Goal: Task Accomplishment & Management: Complete application form

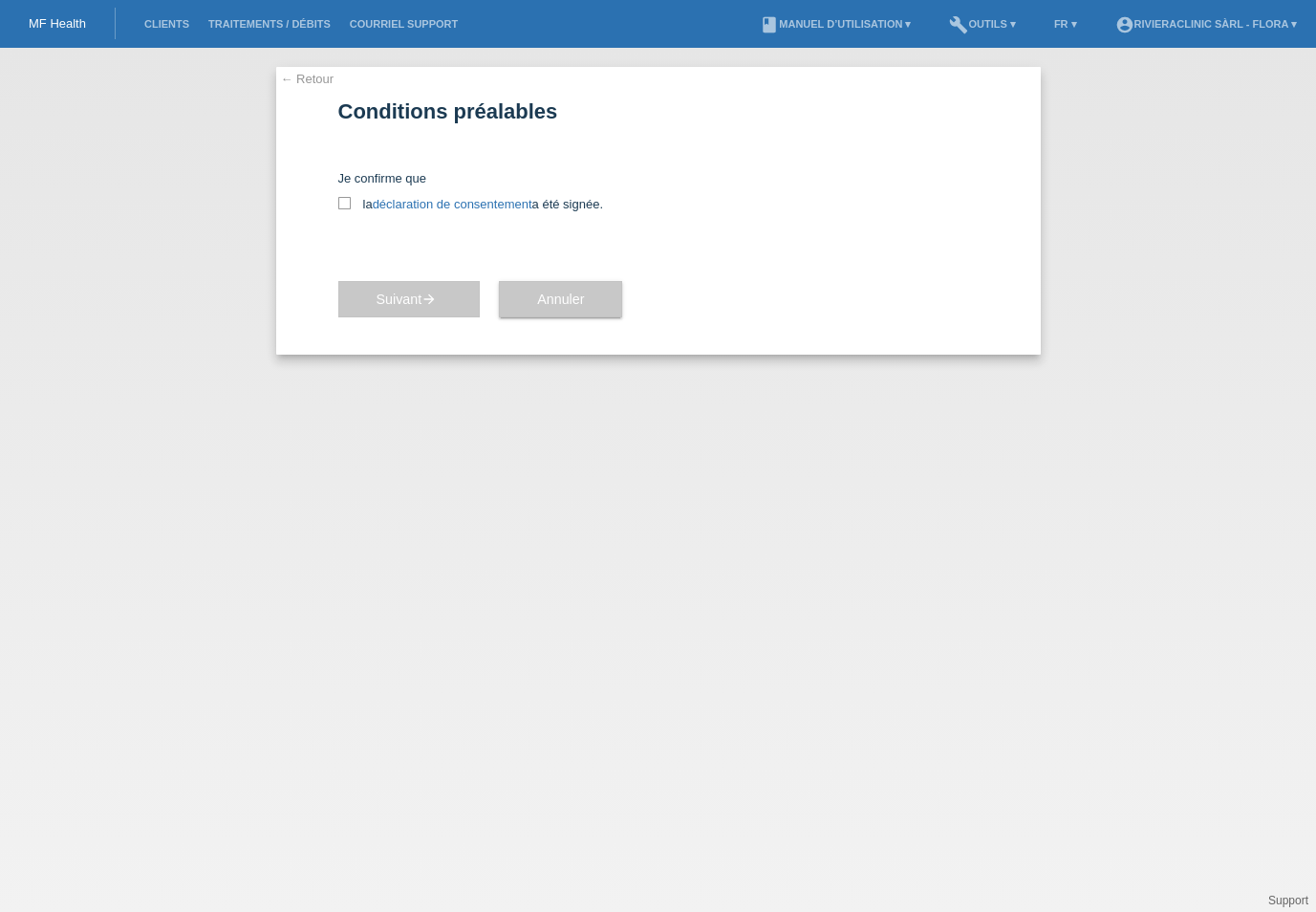
click at [164, 32] on li "Clients" at bounding box center [167, 24] width 64 height 49
click at [160, 23] on link "Clients" at bounding box center [167, 24] width 64 height 12
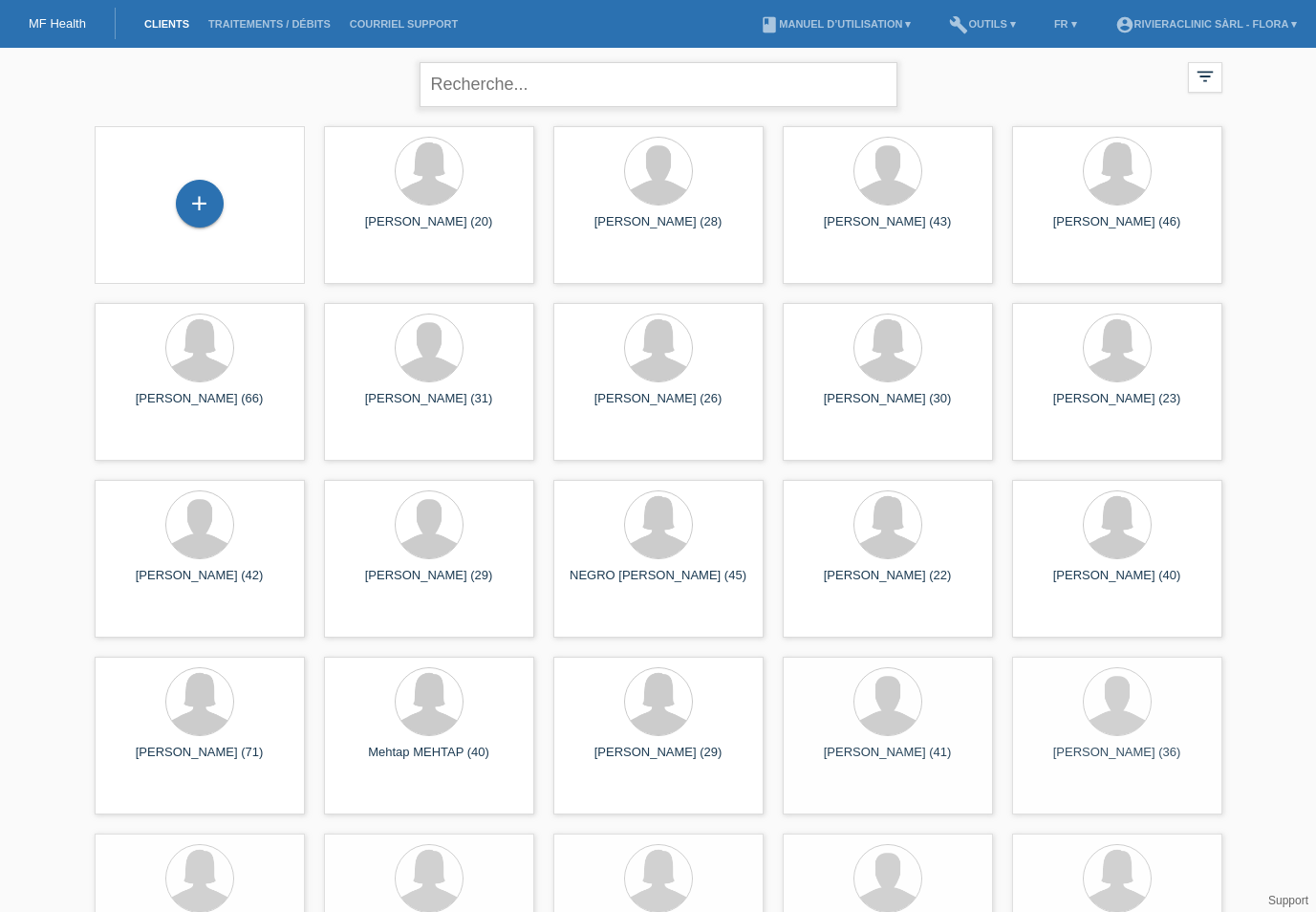
click at [515, 96] on input "text" at bounding box center [658, 84] width 478 height 45
type input "parrain"
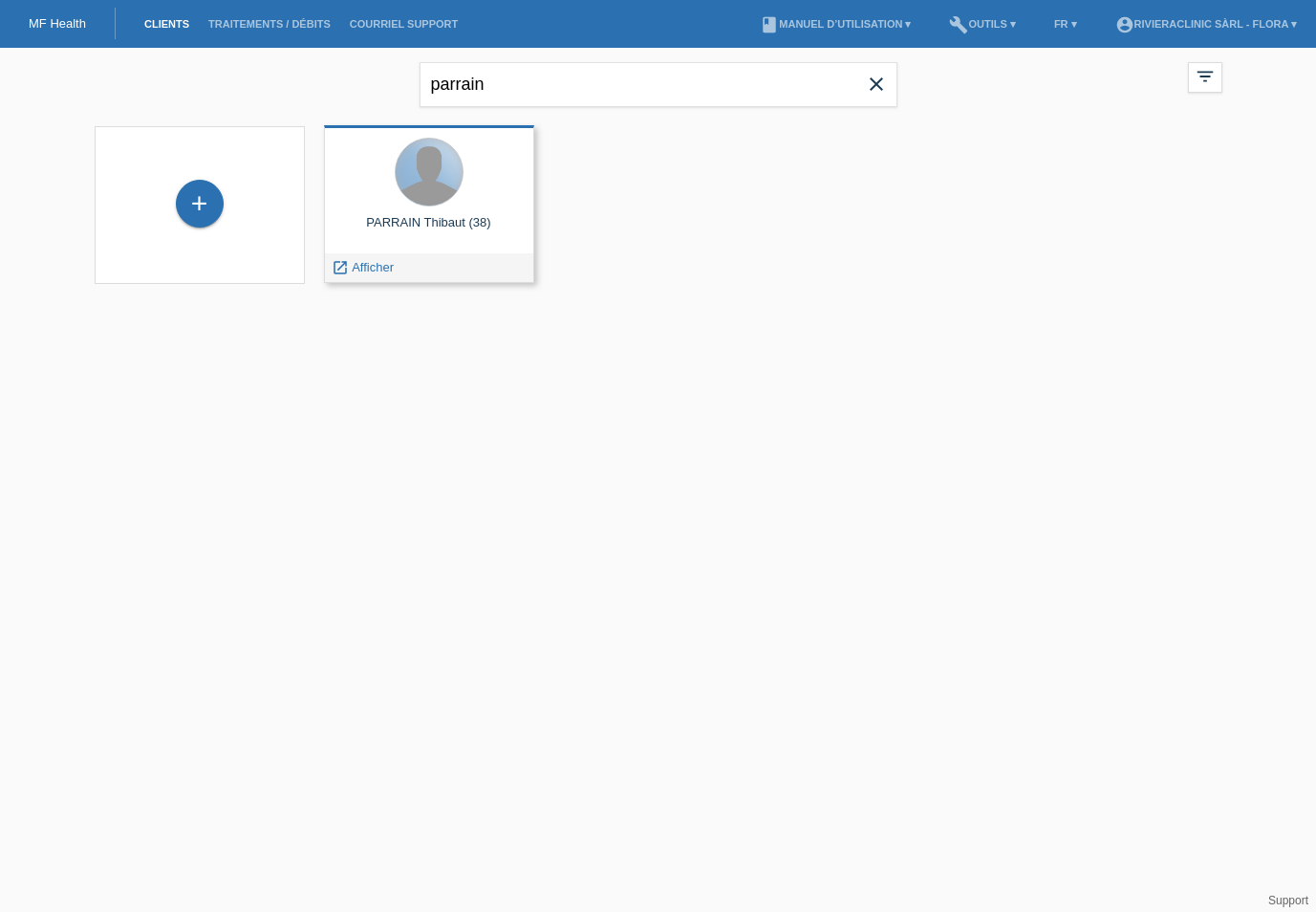
click at [423, 193] on div at bounding box center [428, 172] width 67 height 67
click at [381, 272] on span "Afficher" at bounding box center [373, 267] width 42 height 14
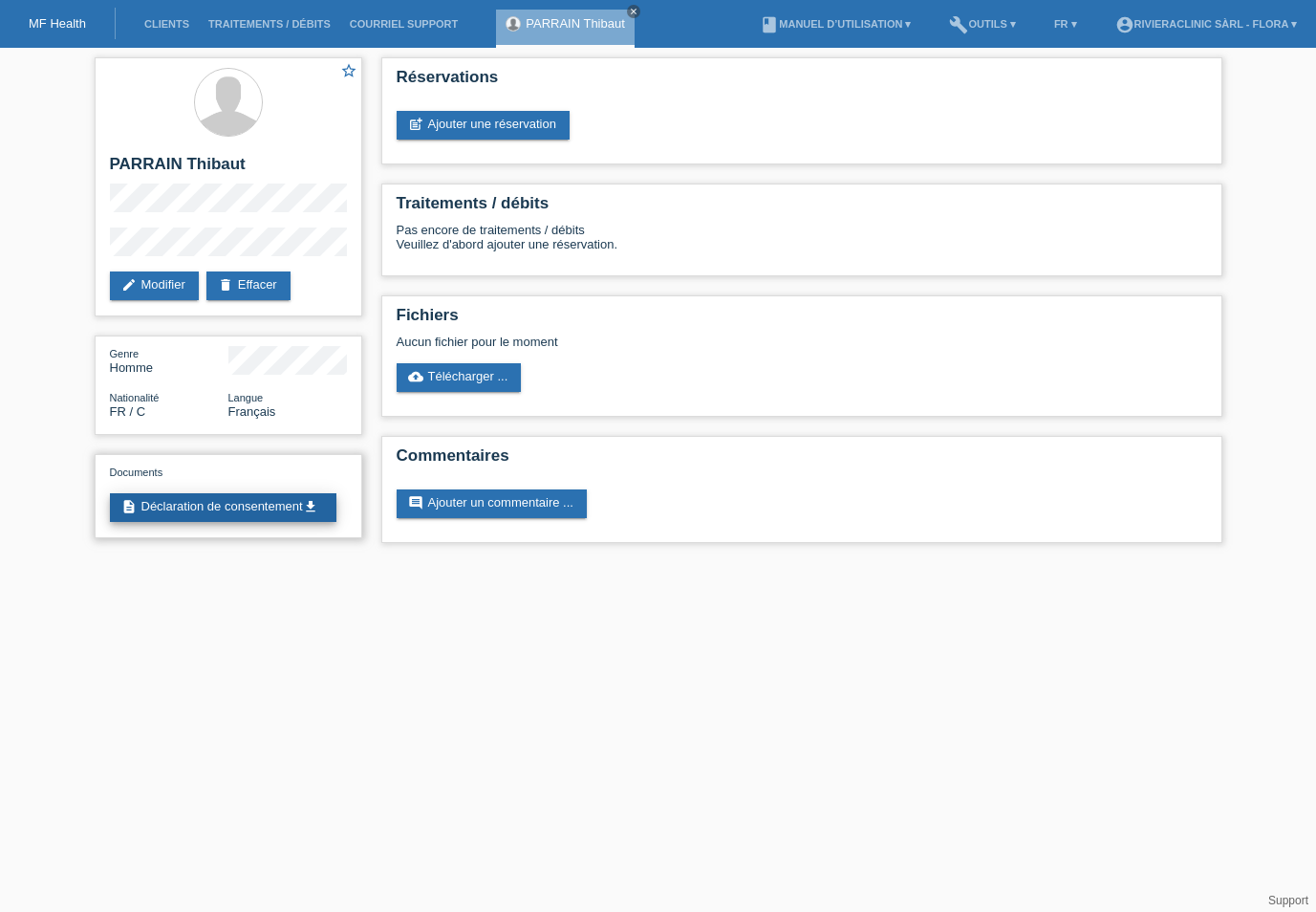
click at [150, 522] on link "description Déclaration de consentement get_app" at bounding box center [223, 507] width 227 height 29
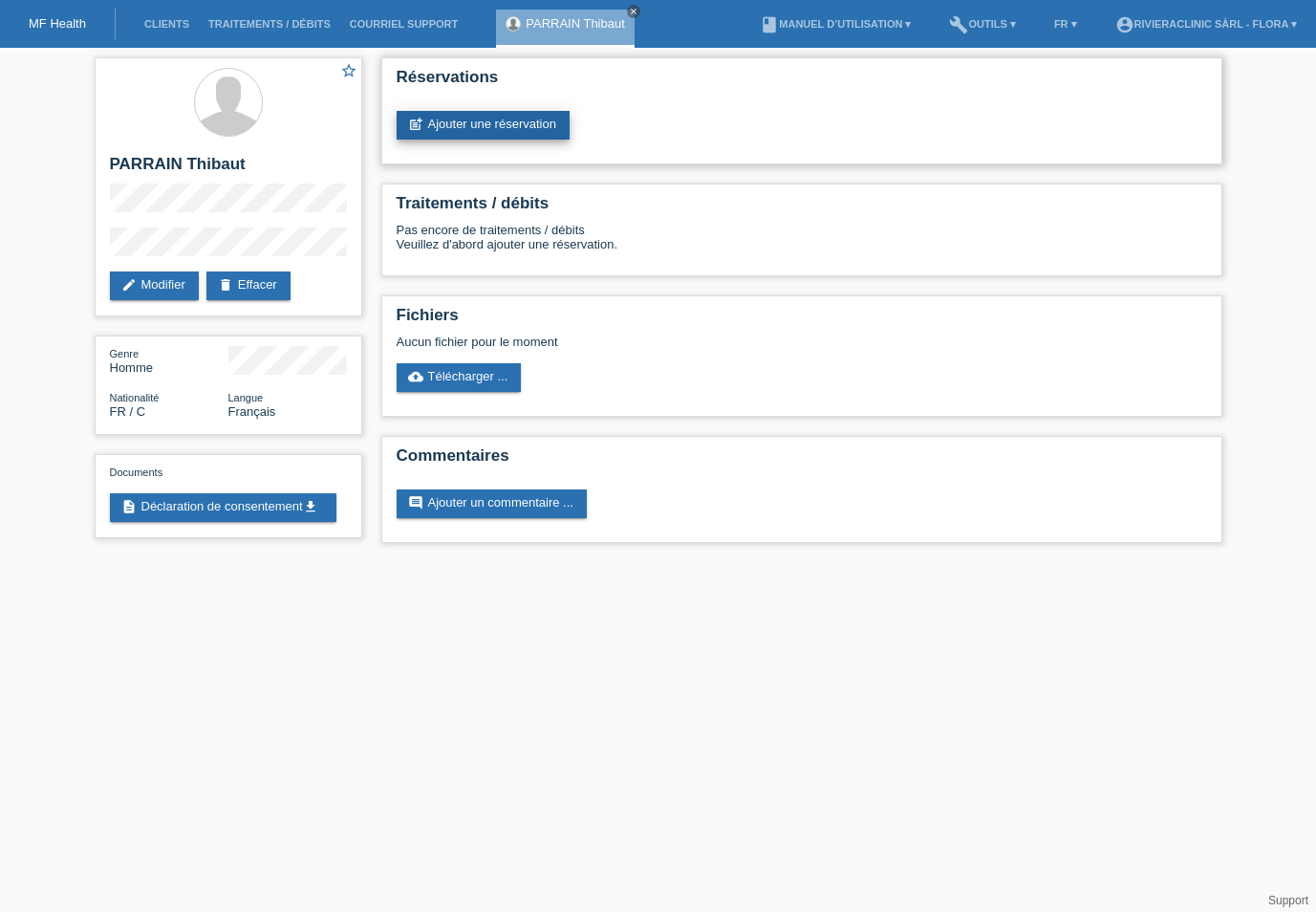
click at [454, 121] on link "post_add Ajouter une réservation" at bounding box center [482, 125] width 173 height 29
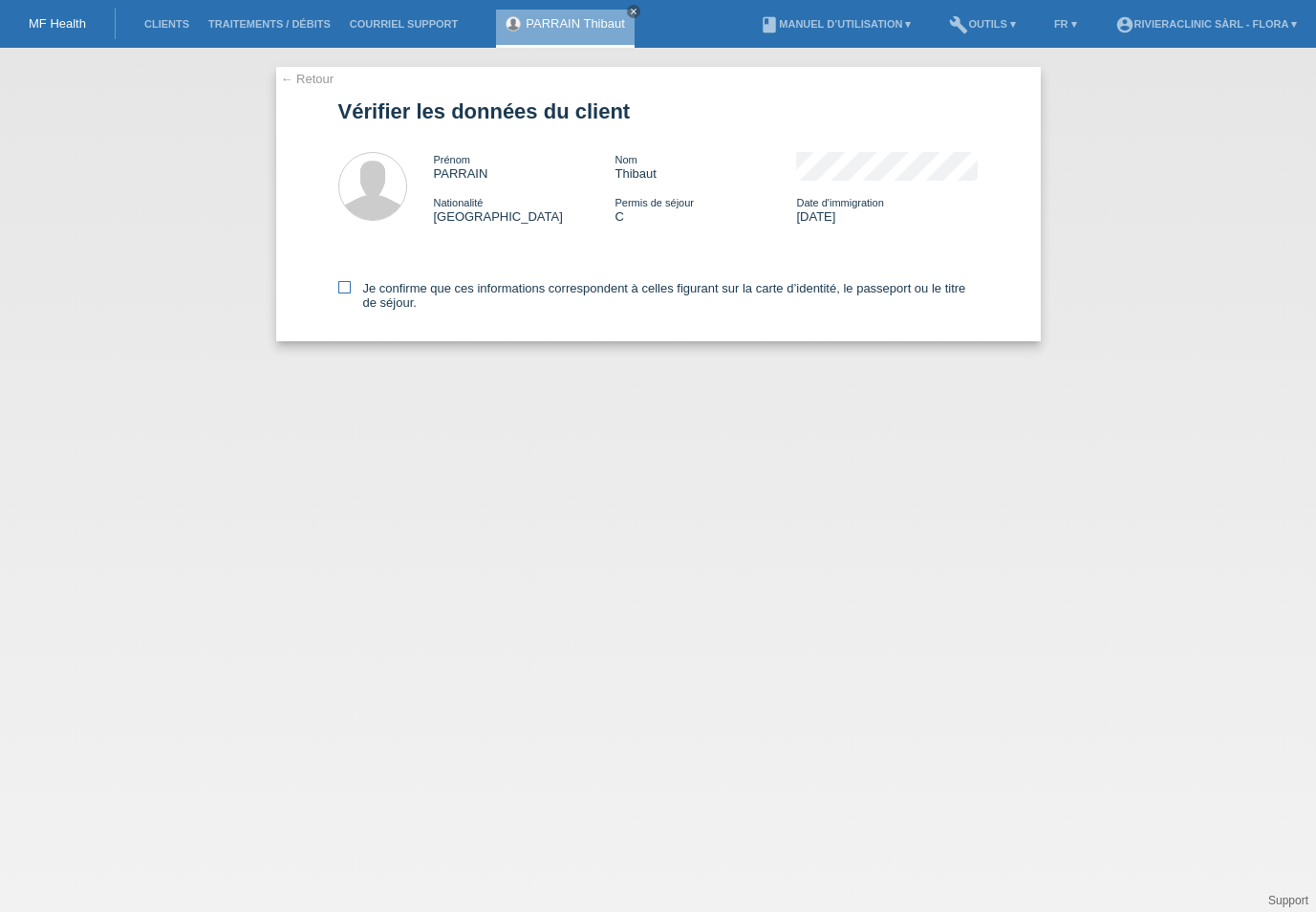
click at [346, 286] on icon at bounding box center [344, 286] width 13 height 13
click at [346, 286] on input "Je confirme que ces informations correspondent à celles figurant sur la carte d…" at bounding box center [344, 286] width 13 height 13
checkbox input "true"
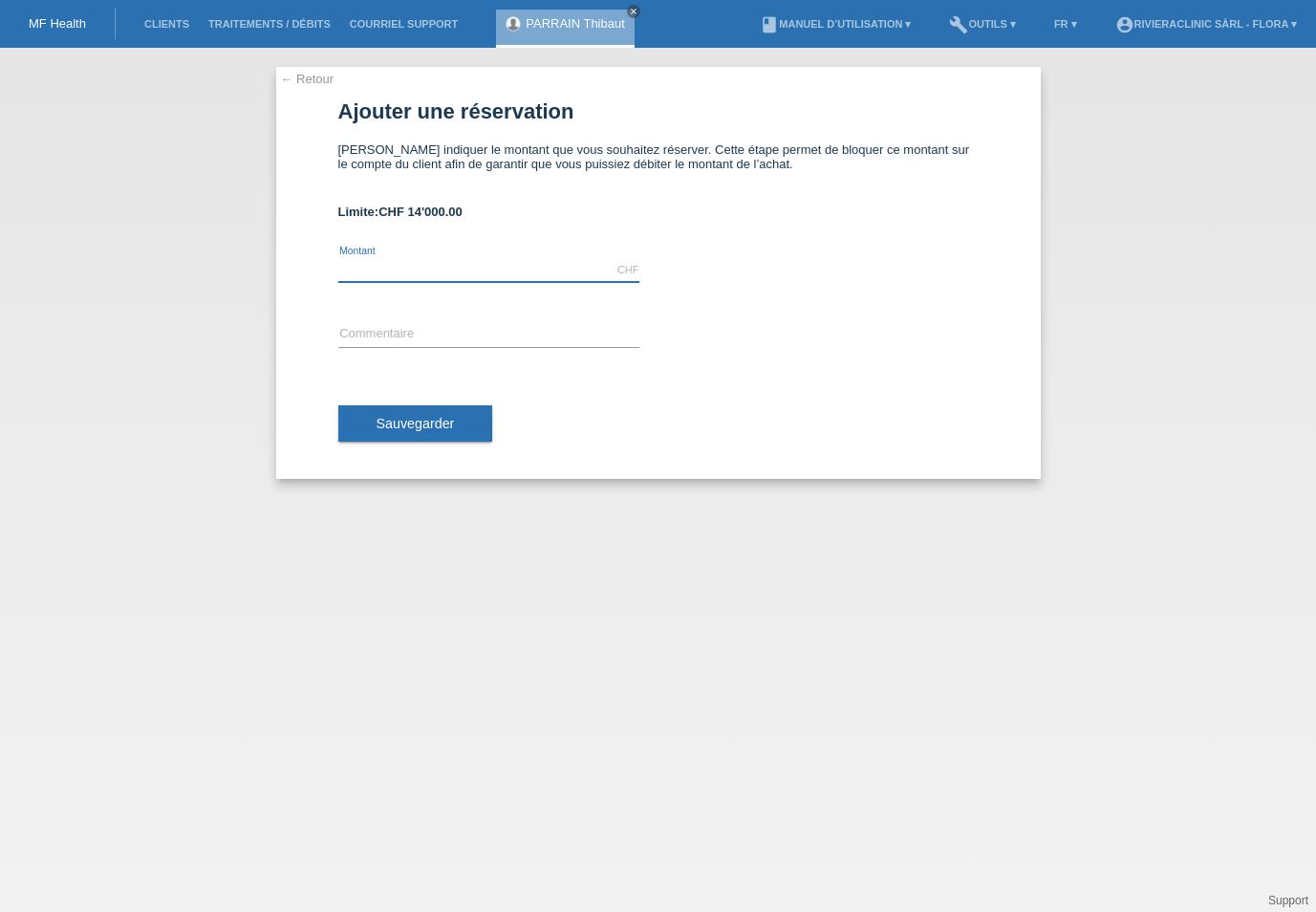
click at [370, 267] on input "text" at bounding box center [489, 270] width 301 height 24
type input "11000.00"
click at [361, 343] on input "text" at bounding box center [489, 335] width 301 height 24
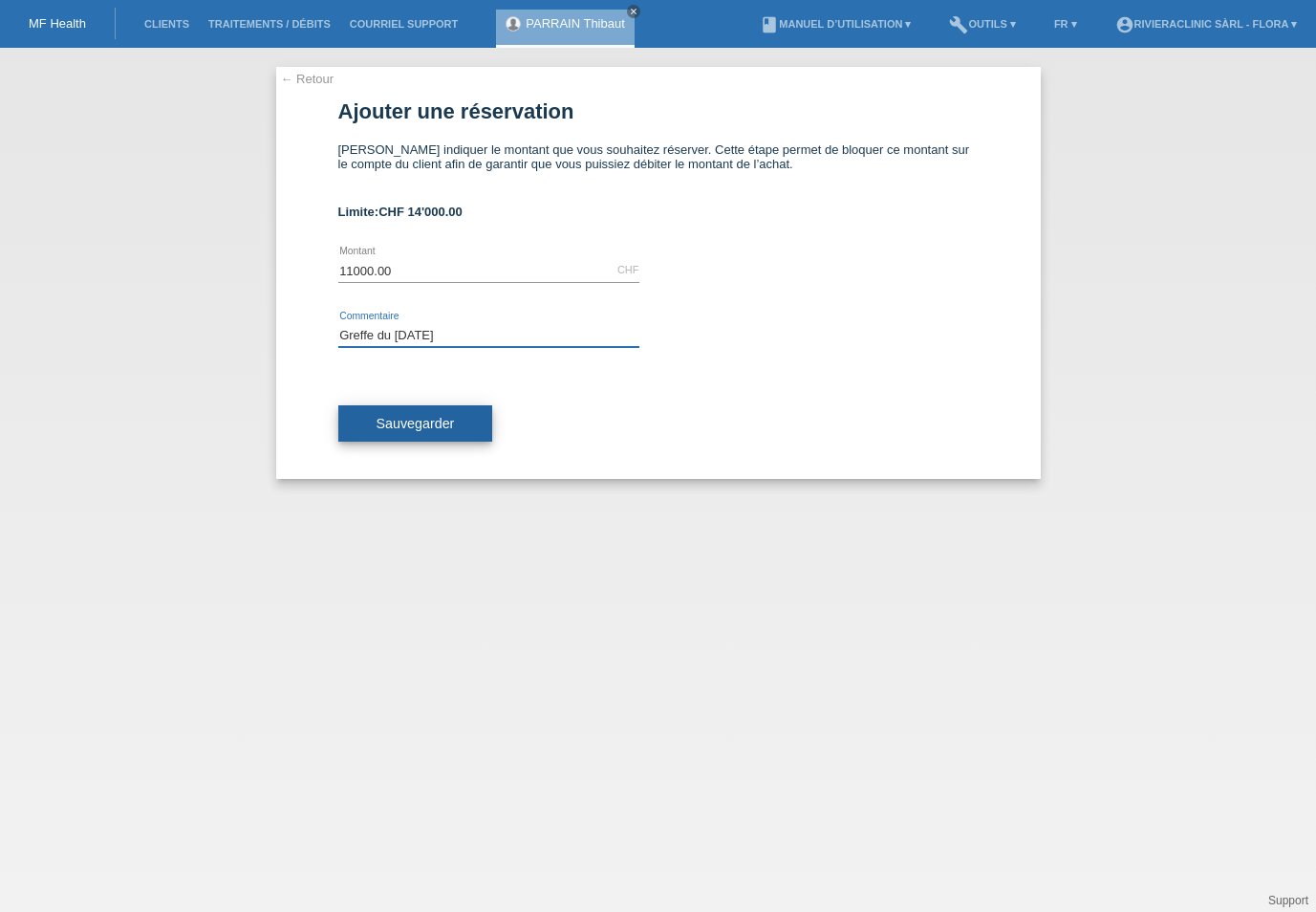
type input "Greffe du 23.09.25"
click at [379, 416] on span "Sauvegarder" at bounding box center [416, 423] width 78 height 15
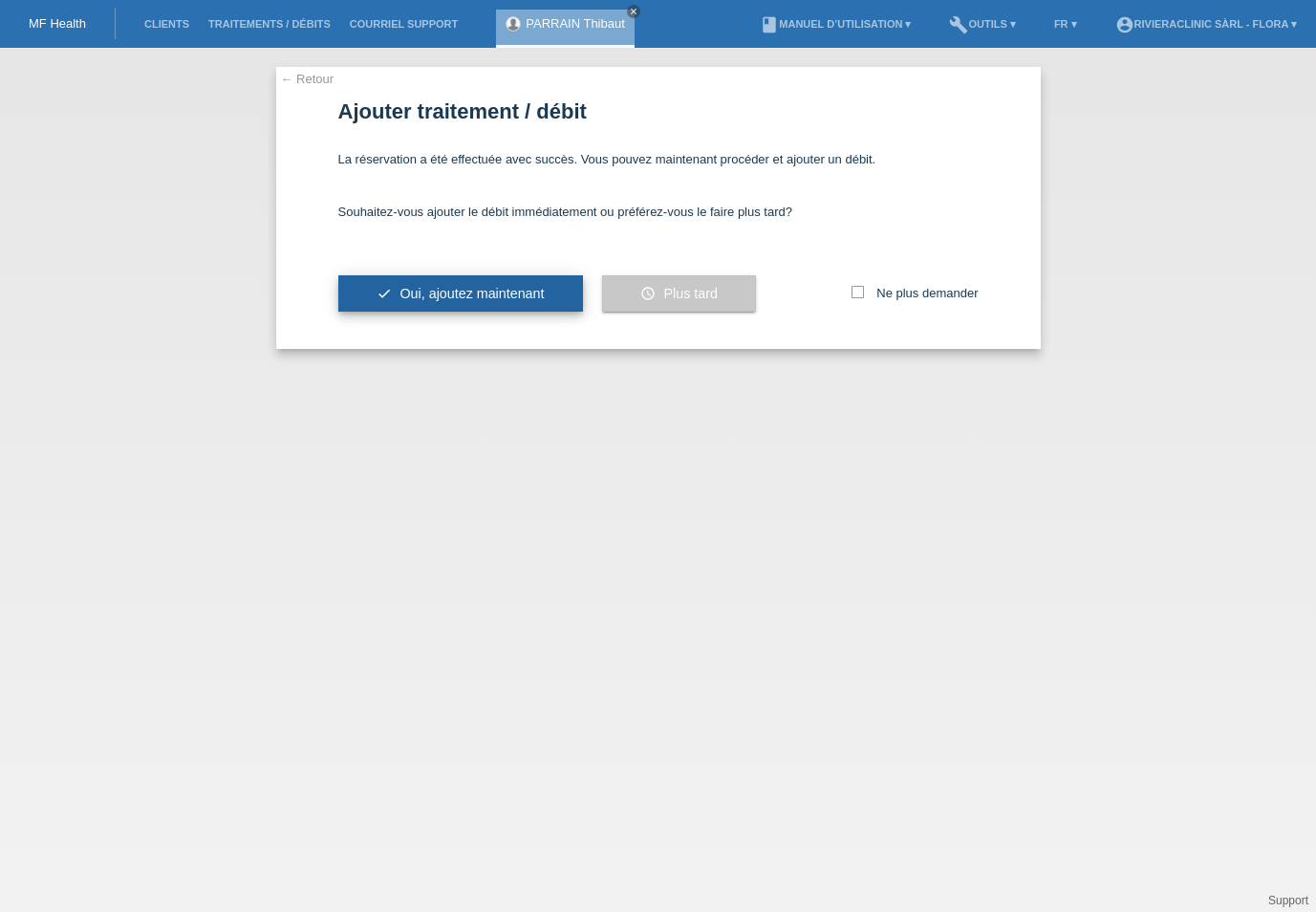
click at [513, 283] on button "check Oui, ajoutez maintenant" at bounding box center [461, 293] width 245 height 37
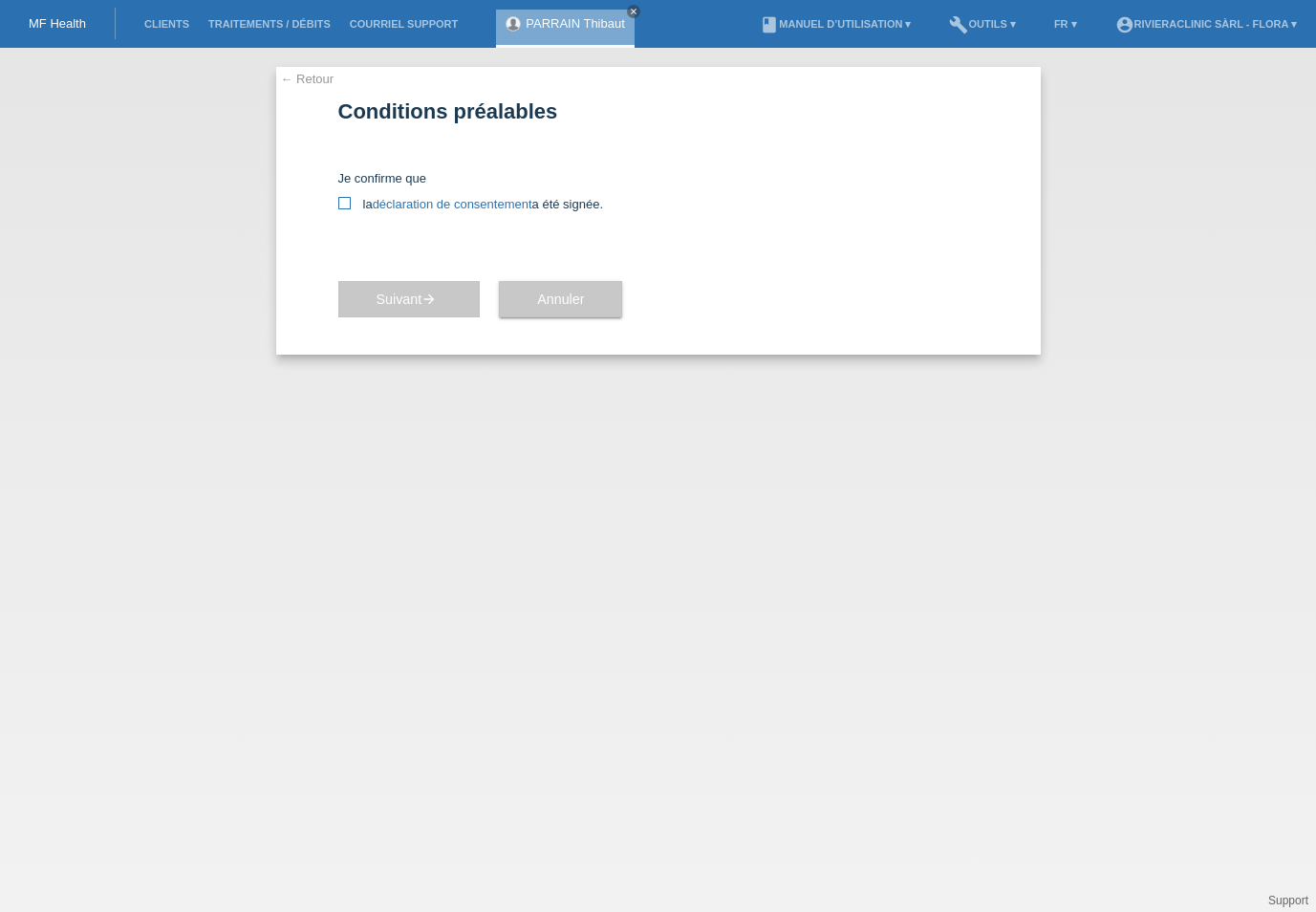
click at [343, 201] on icon at bounding box center [344, 202] width 13 height 13
click at [343, 201] on input "la déclaration de consentement a été signée." at bounding box center [344, 202] width 13 height 13
checkbox input "true"
click at [386, 303] on span "Suivant arrow_forward" at bounding box center [410, 299] width 66 height 15
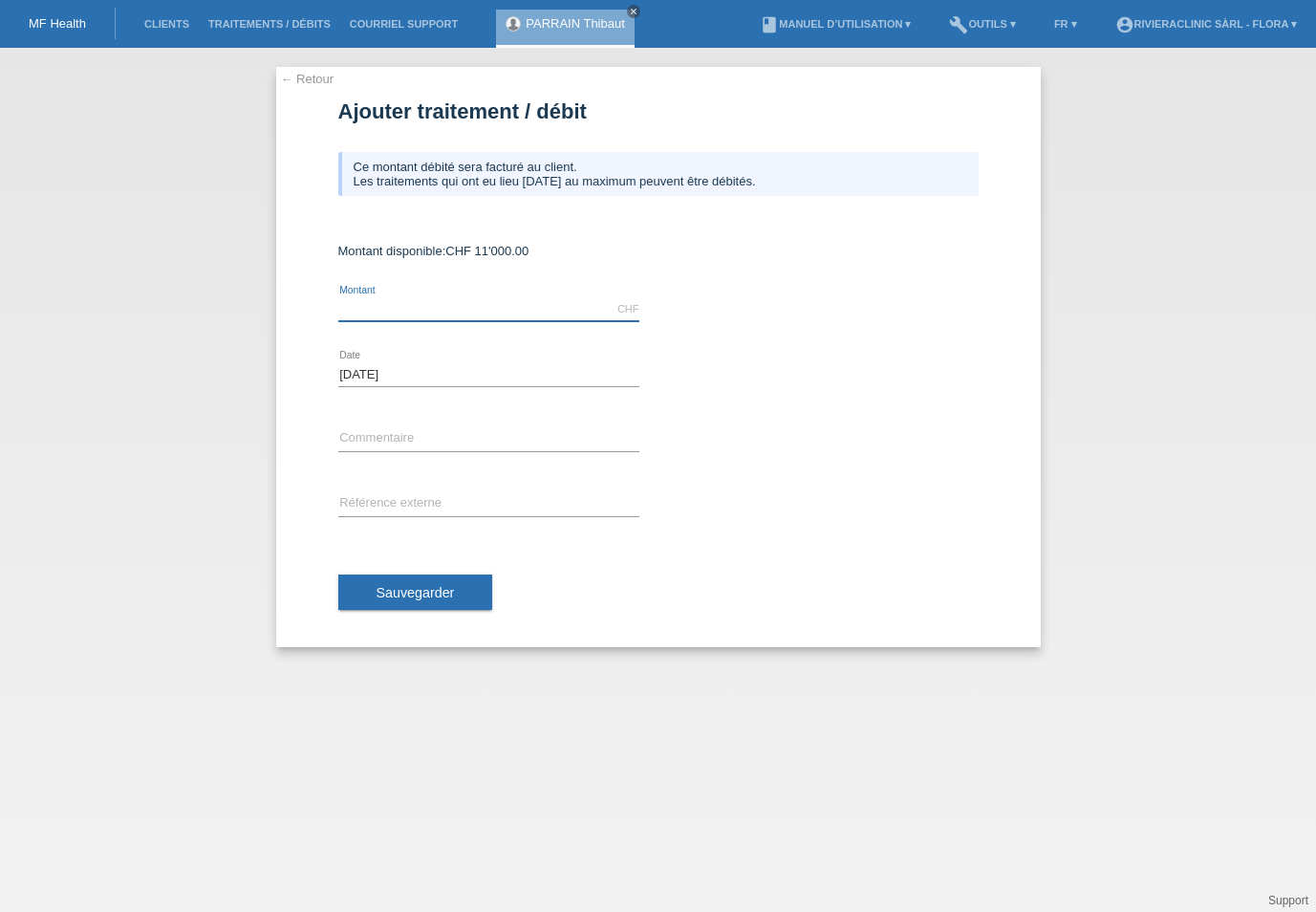
click at [386, 303] on input "text" at bounding box center [489, 308] width 301 height 24
type input "11000.00"
click at [380, 438] on input "text" at bounding box center [489, 439] width 301 height 24
type input "greffe de cheveux du [DATE]"
click at [391, 493] on input "text" at bounding box center [489, 503] width 301 height 24
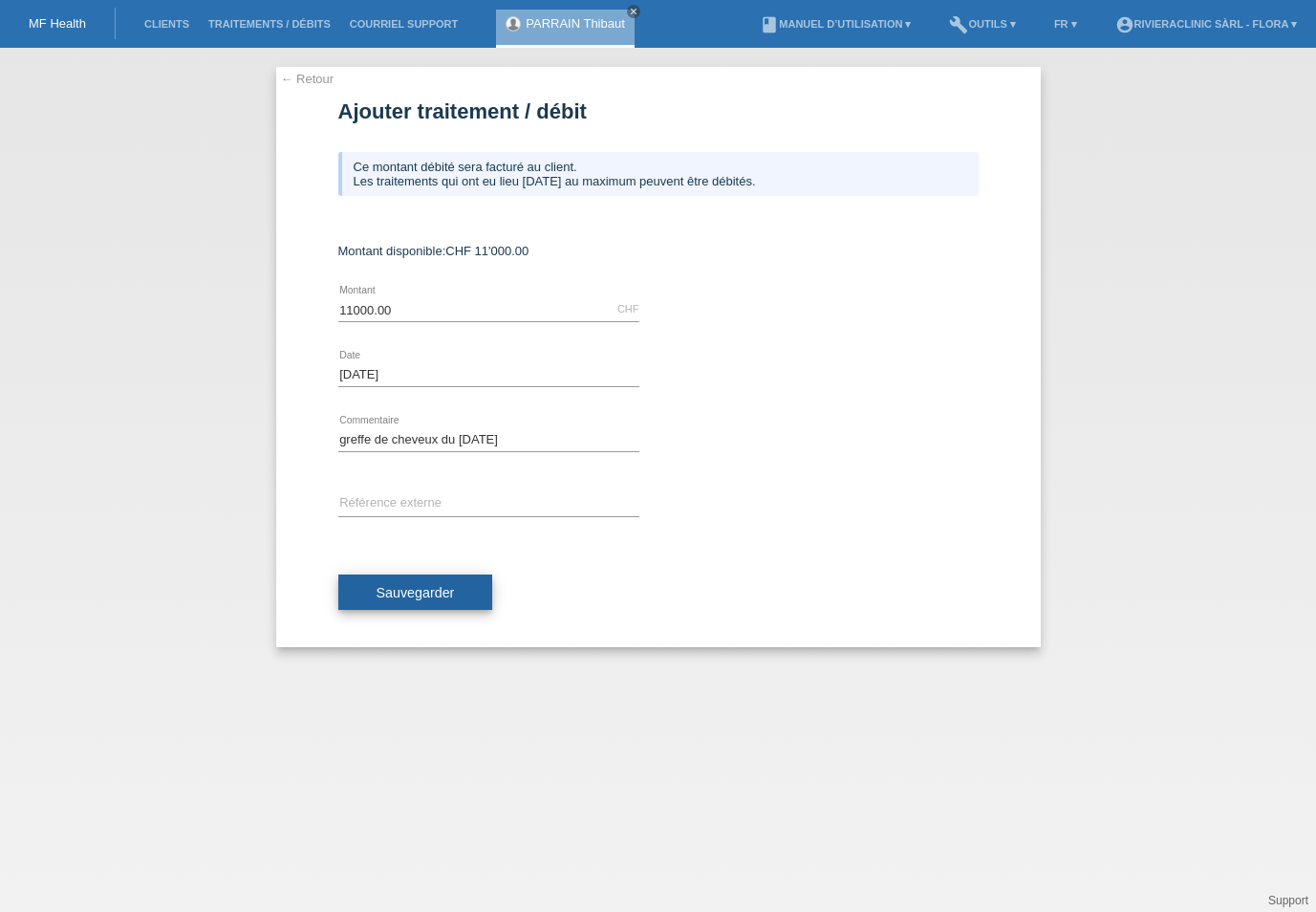
click at [394, 580] on button "Sauvegarder" at bounding box center [416, 593] width 155 height 37
